Goal: Information Seeking & Learning: Learn about a topic

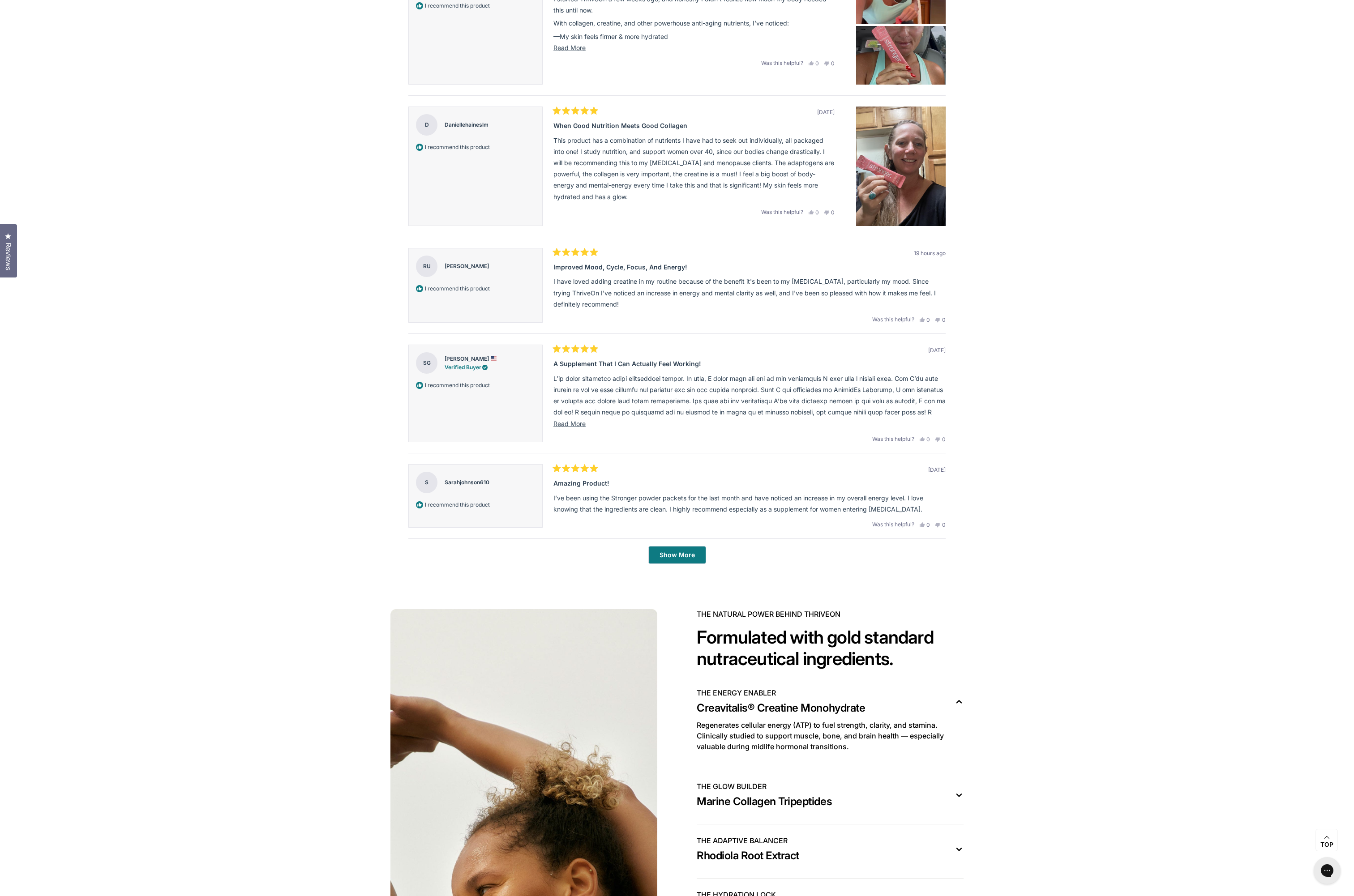
scroll to position [3191, 0]
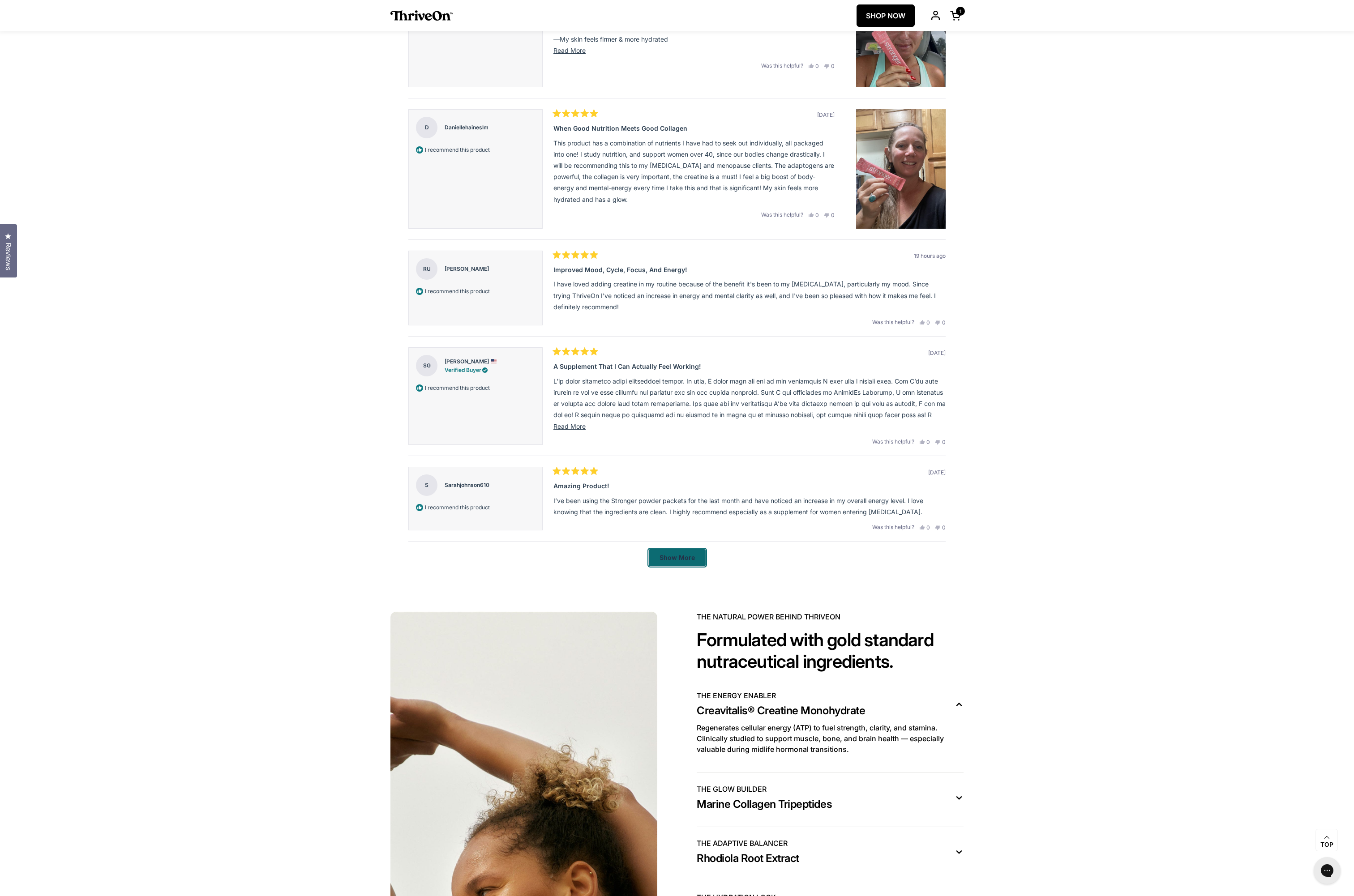
click at [677, 447] on span "Show More" at bounding box center [677, 558] width 35 height 7
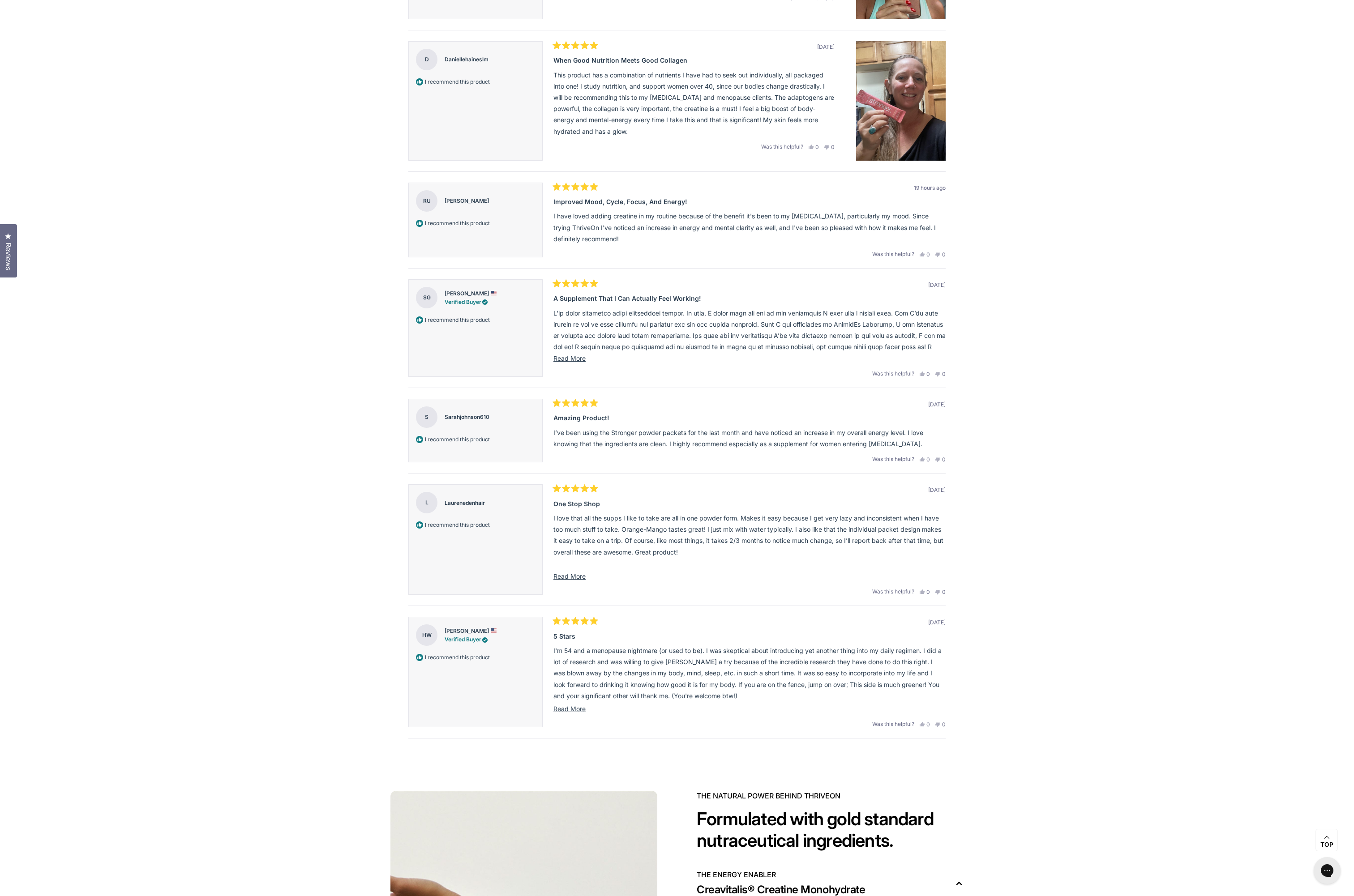
scroll to position [3261, 0]
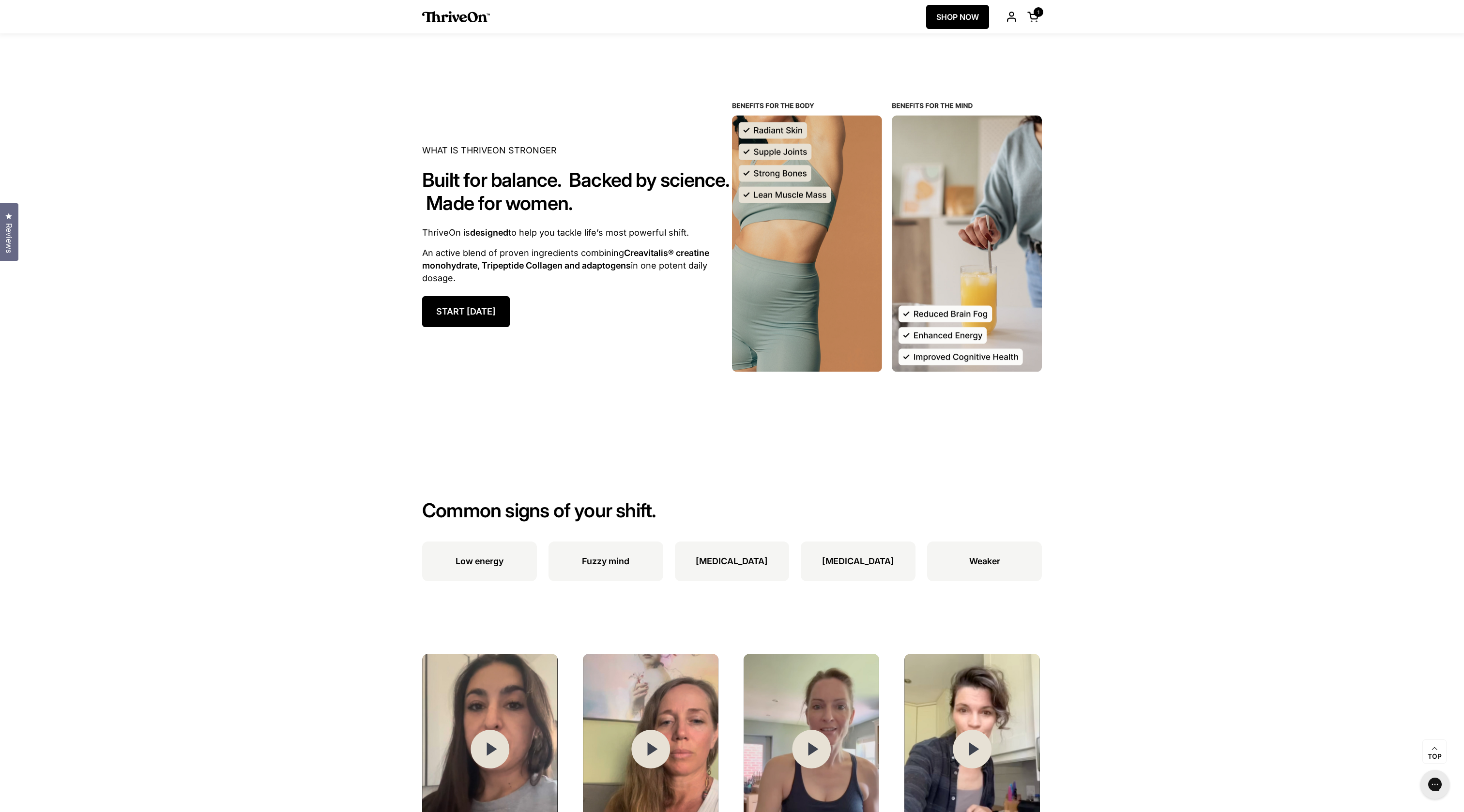
scroll to position [1239, 0]
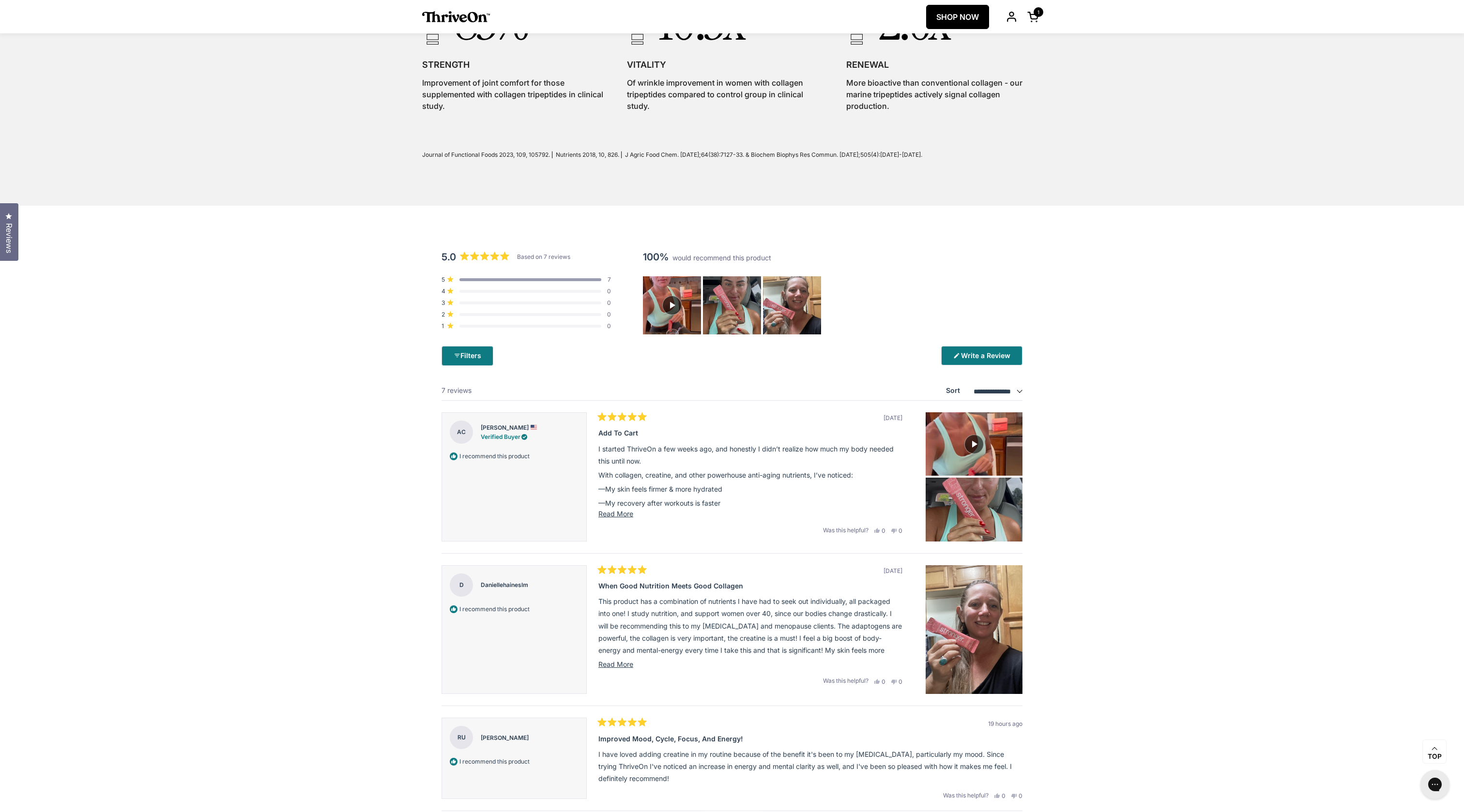
scroll to position [2914, 0]
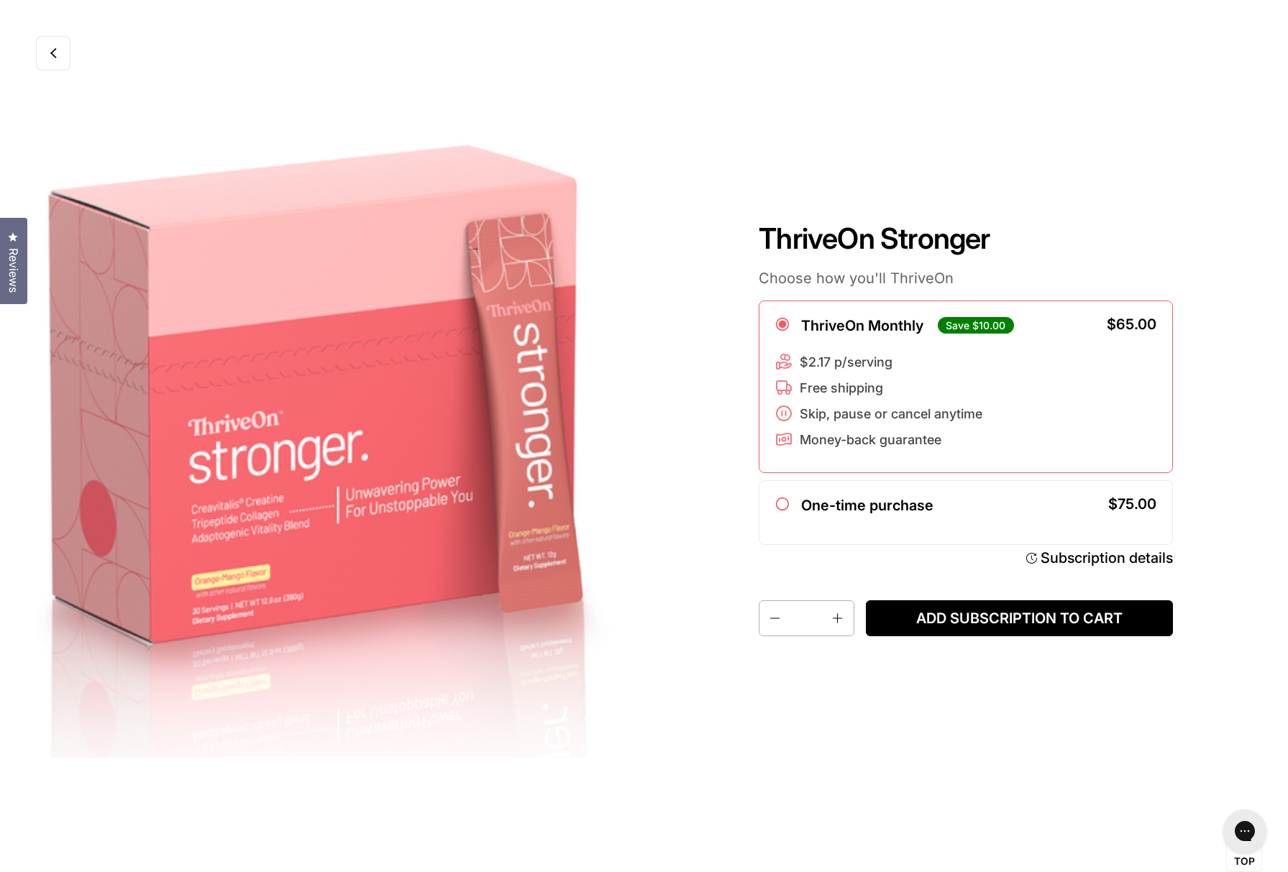
click at [52, 58] on icon at bounding box center [53, 53] width 7 height 12
click at [58, 30] on img at bounding box center [322, 436] width 644 height 872
click at [407, 285] on img at bounding box center [322, 436] width 644 height 872
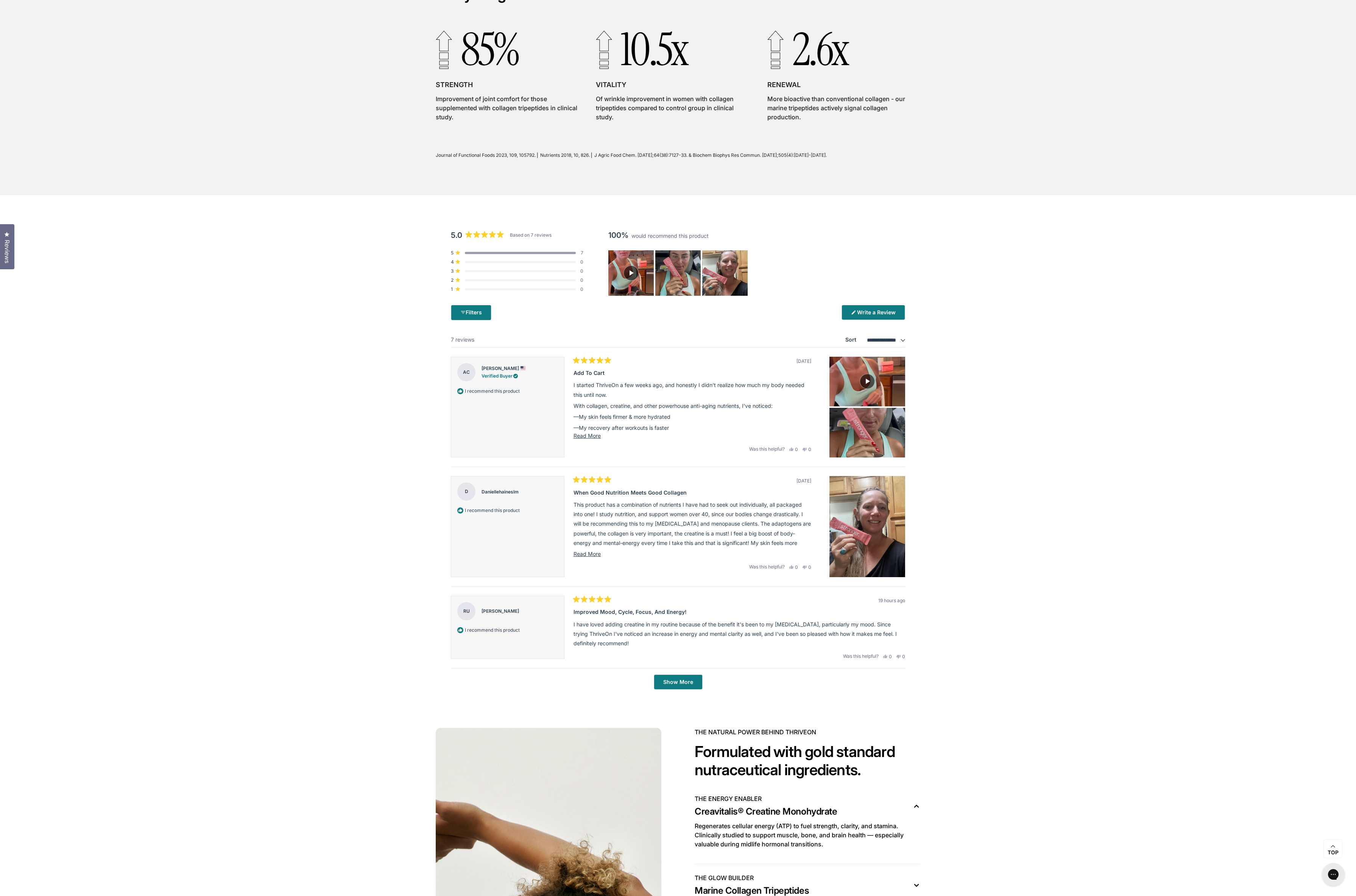
scroll to position [2505, 0]
